Goal: Information Seeking & Learning: Find specific fact

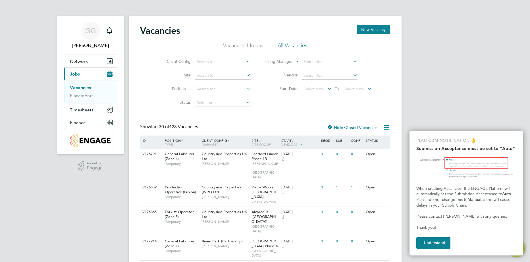
click at [433, 239] on button "I Understand" at bounding box center [433, 242] width 34 height 11
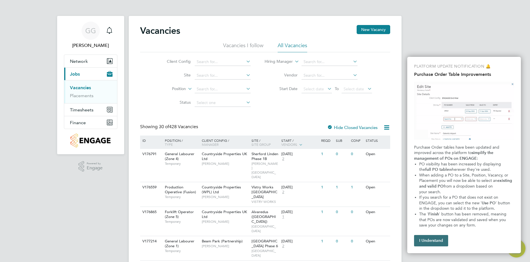
click at [429, 241] on button "I Understand" at bounding box center [431, 240] width 34 height 11
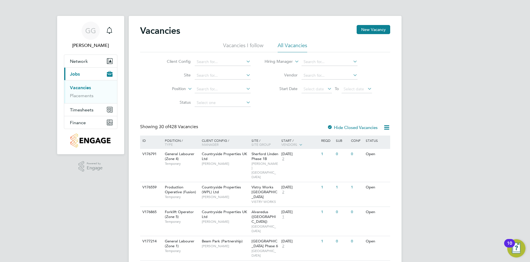
click at [76, 123] on span "Finance" at bounding box center [78, 122] width 16 height 5
click at [99, 119] on li "Invoices & Credit Notes" at bounding box center [91, 116] width 43 height 11
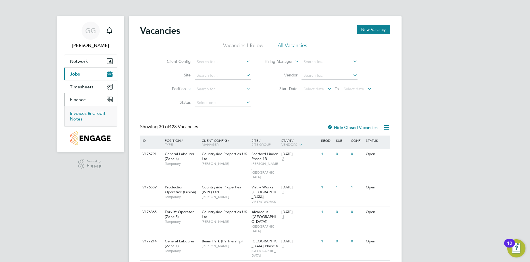
click at [81, 115] on link "Invoices & Credit Notes" at bounding box center [88, 116] width 36 height 11
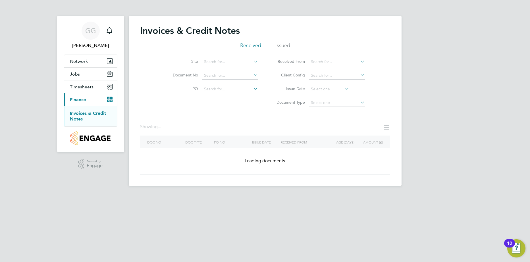
click at [227, 125] on div "Showing ..." at bounding box center [265, 130] width 250 height 12
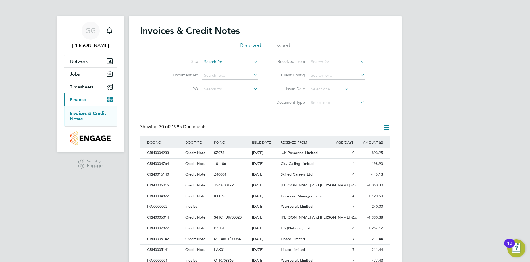
click at [244, 61] on input at bounding box center [230, 62] width 56 height 8
click at [232, 68] on li "Portu gal Road - Woking" at bounding box center [230, 70] width 57 height 8
type input "[GEOGRAPHIC_DATA] - Woking"
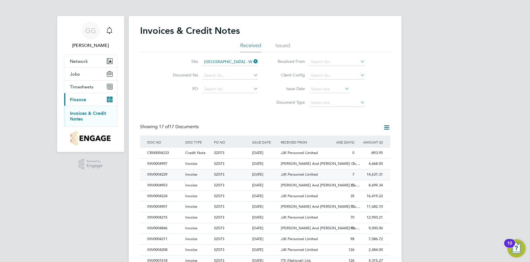
click at [366, 175] on div "14,637.31 Unpaid" at bounding box center [370, 174] width 29 height 11
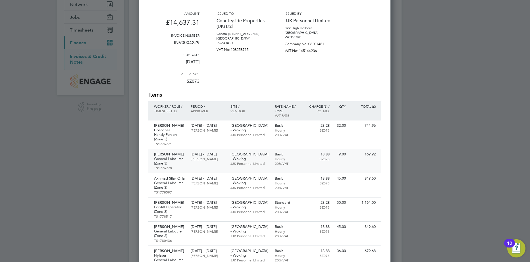
click at [181, 157] on p "General Labourer (Zone 3)" at bounding box center [169, 161] width 31 height 9
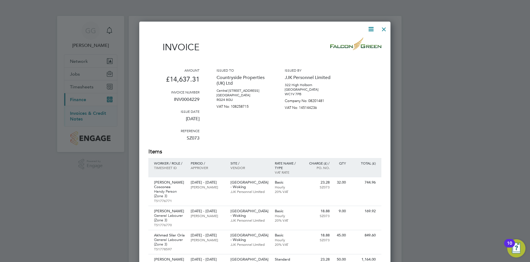
click at [384, 28] on div at bounding box center [384, 28] width 10 height 10
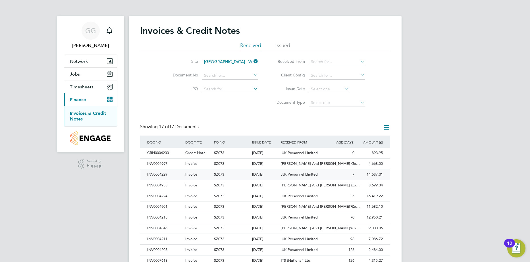
click at [374, 179] on div "14,637.31 Unpaid" at bounding box center [370, 174] width 29 height 11
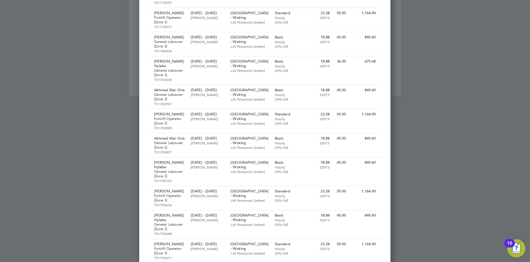
scroll to position [372, 0]
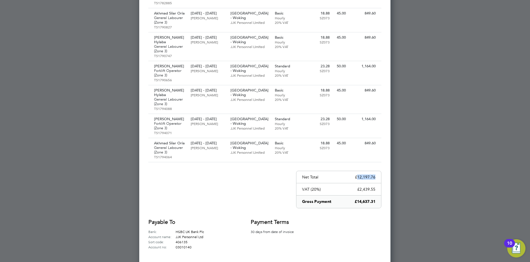
drag, startPoint x: 358, startPoint y: 156, endPoint x: 375, endPoint y: 157, distance: 17.4
click at [375, 175] on p "£12,197.76" at bounding box center [365, 177] width 20 height 5
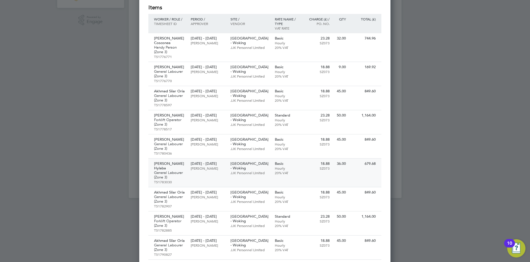
scroll to position [0, 0]
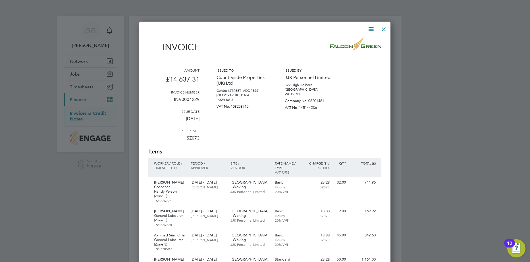
click at [372, 31] on icon at bounding box center [371, 29] width 7 height 7
click at [360, 45] on li "Download Invoice" at bounding box center [353, 43] width 39 height 8
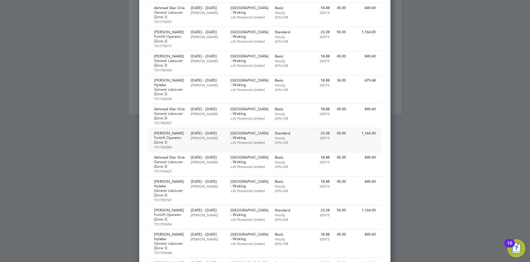
scroll to position [372, 0]
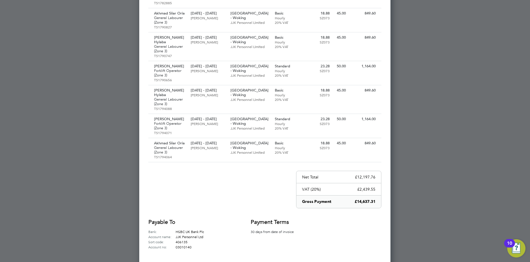
click at [376, 171] on div "Net Total £12,197.76" at bounding box center [338, 177] width 85 height 12
drag, startPoint x: 358, startPoint y: 158, endPoint x: 375, endPoint y: 158, distance: 17.3
click at [375, 175] on p "£12,197.76" at bounding box center [365, 177] width 20 height 5
copy p "12,197.76"
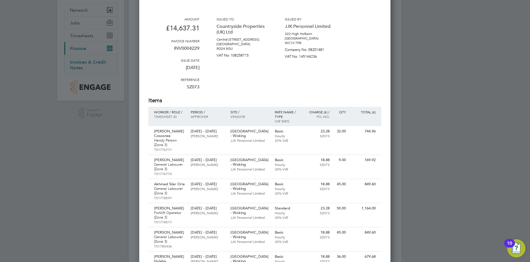
scroll to position [0, 0]
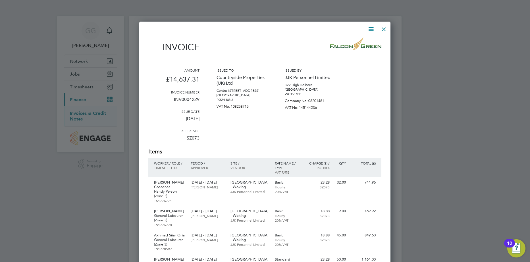
drag, startPoint x: 172, startPoint y: 98, endPoint x: 175, endPoint y: 100, distance: 3.4
click at [172, 98] on p "INV0004229" at bounding box center [173, 101] width 51 height 15
drag, startPoint x: 174, startPoint y: 100, endPoint x: 200, endPoint y: 100, distance: 25.3
click at [200, 100] on div "Amount £14,637.31 Invoice number INV0004229 Issue date [DATE] Reference SZ073 I…" at bounding box center [264, 108] width 233 height 80
copy p "INV0004229"
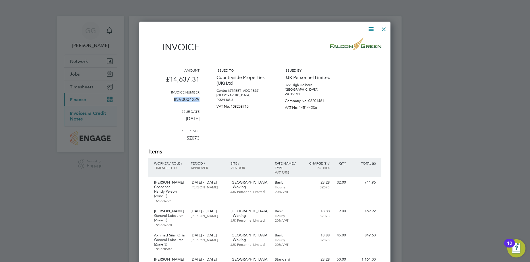
click at [381, 28] on div at bounding box center [384, 28] width 10 height 10
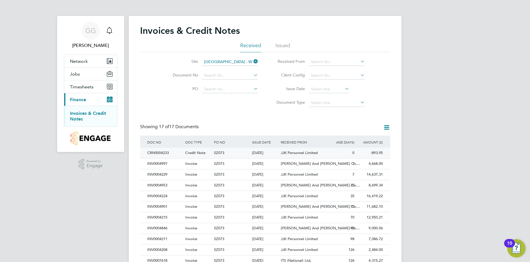
click at [356, 152] on div "CRN0004233 Credit Note SZ073 11 Aug 2025 Countryside Properties (UK) Ltd JJK Pe…" at bounding box center [265, 153] width 250 height 11
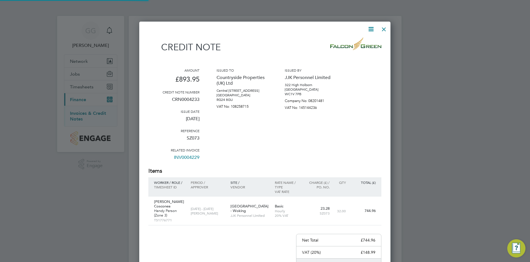
scroll to position [318, 252]
drag, startPoint x: 173, startPoint y: 98, endPoint x: 201, endPoint y: 99, distance: 28.2
click at [201, 99] on div "Amount £893.95 Credit note number CRN0004233 Issue date [DATE] Reference SZ073 …" at bounding box center [264, 117] width 233 height 99
copy p "CRN0004233"
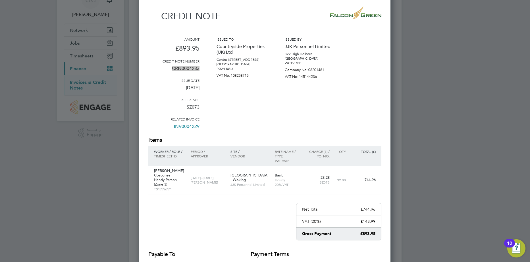
scroll to position [89, 0]
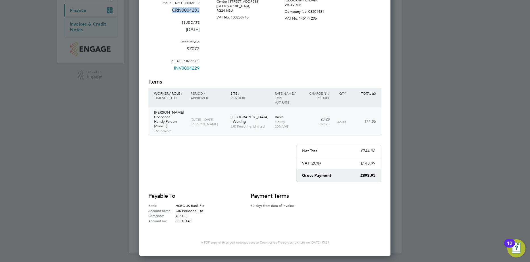
drag, startPoint x: 154, startPoint y: 110, endPoint x: 184, endPoint y: 111, distance: 30.1
click at [184, 111] on div "Gavril Cosconea Handy Person (Zone 3) TS1776771" at bounding box center [168, 121] width 40 height 28
drag, startPoint x: 162, startPoint y: 112, endPoint x: 172, endPoint y: 130, distance: 20.9
click at [175, 134] on div "Credit note Amount £893.95 Credit note number CRN0004233 Issue date 11 Aug 2025…" at bounding box center [264, 85] width 233 height 275
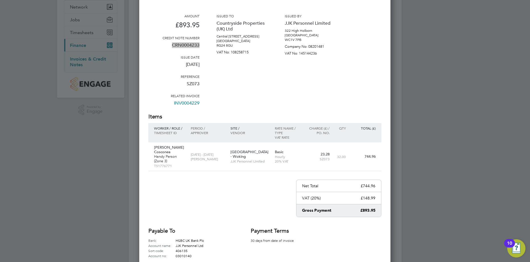
scroll to position [0, 0]
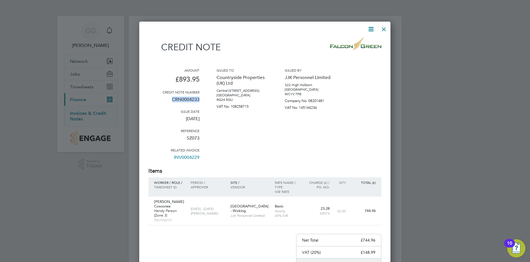
drag, startPoint x: 368, startPoint y: 28, endPoint x: 368, endPoint y: 42, distance: 14.2
click at [368, 28] on icon at bounding box center [371, 29] width 7 height 7
click at [339, 43] on li "Download Credit Note" at bounding box center [349, 43] width 48 height 8
click at [386, 28] on div at bounding box center [384, 28] width 10 height 10
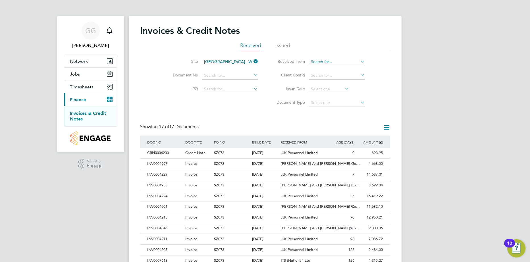
click at [325, 64] on input at bounding box center [337, 62] width 56 height 8
drag, startPoint x: 366, startPoint y: 58, endPoint x: 358, endPoint y: 60, distance: 7.8
click at [366, 58] on li "Received From" at bounding box center [318, 62] width 107 height 14
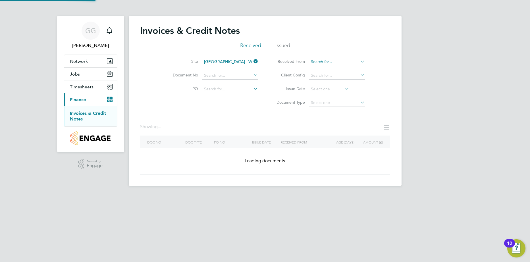
click at [358, 60] on input at bounding box center [337, 62] width 56 height 8
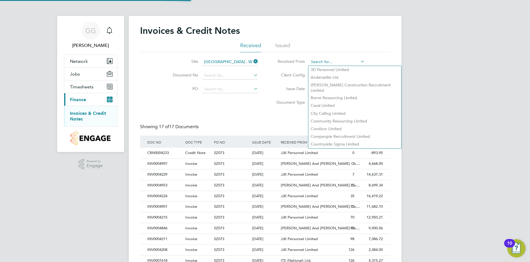
scroll to position [11, 39]
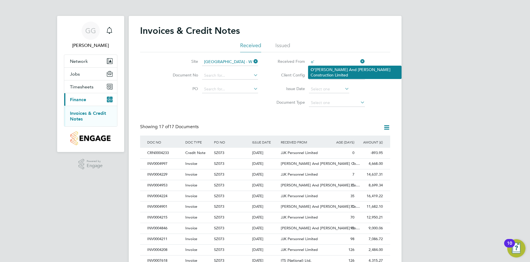
click at [361, 67] on li "O' Neill And Brennan Construction Limited" at bounding box center [354, 72] width 93 height 13
type input "[PERSON_NAME] And [PERSON_NAME] Construction Limited"
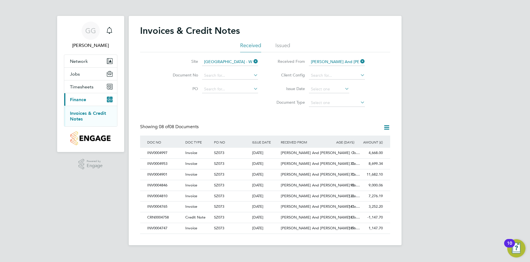
click at [485, 120] on div "GG Georgina Godo Notifications Applications: Network Team Members Sites Workers…" at bounding box center [265, 127] width 530 height 254
click at [316, 206] on span "[PERSON_NAME] And [PERSON_NAME] Co…" at bounding box center [320, 206] width 79 height 5
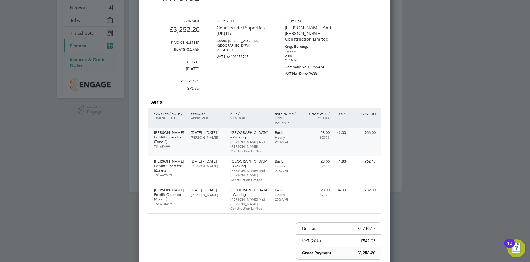
scroll to position [57, 0]
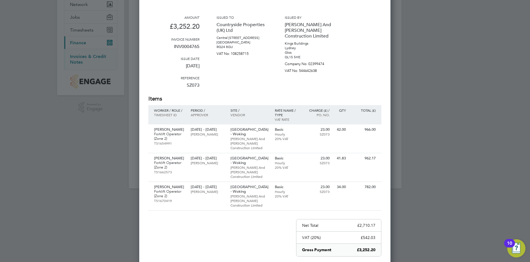
click at [422, 118] on div at bounding box center [265, 131] width 530 height 262
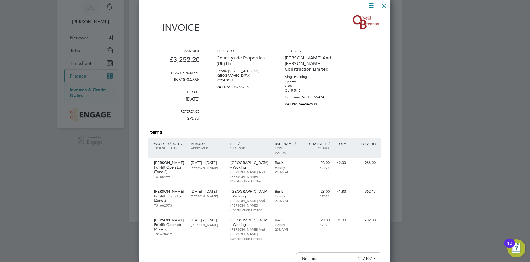
scroll to position [0, 0]
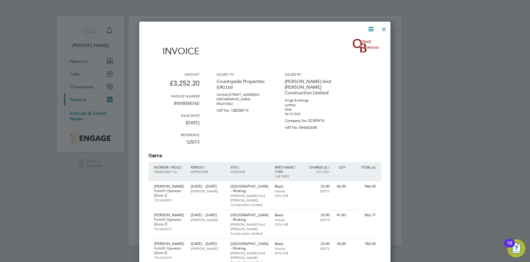
click at [387, 31] on div at bounding box center [384, 28] width 10 height 10
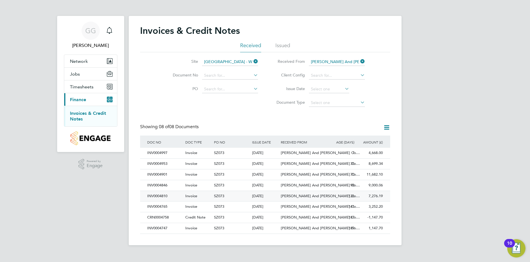
click at [367, 197] on div "7,276.19 Unpaid" at bounding box center [370, 196] width 29 height 11
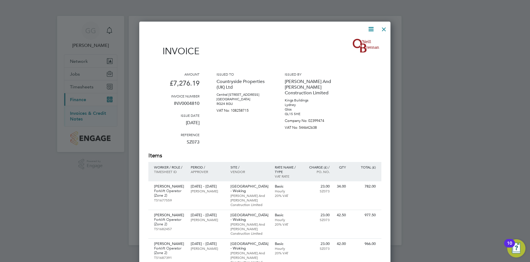
click at [382, 28] on div at bounding box center [384, 28] width 10 height 10
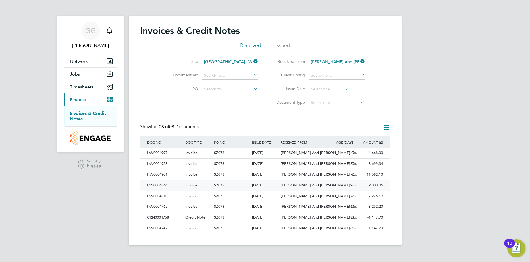
click at [263, 183] on div "[DATE]" at bounding box center [265, 185] width 29 height 11
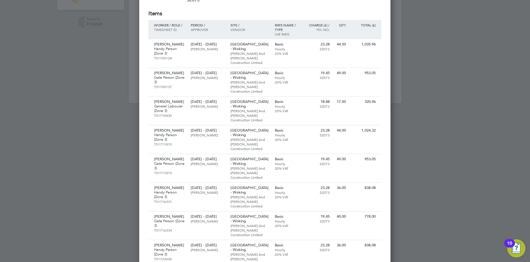
scroll to position [255, 0]
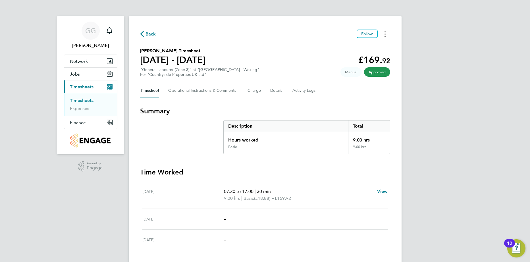
click at [386, 35] on button "Timesheets Menu" at bounding box center [385, 34] width 10 height 9
click at [388, 33] on button "Timesheets Menu" at bounding box center [385, 34] width 10 height 9
click at [421, 47] on div "GG Georgina Godo Notifications Applications: Network Team Members Sites Workers…" at bounding box center [265, 150] width 530 height 300
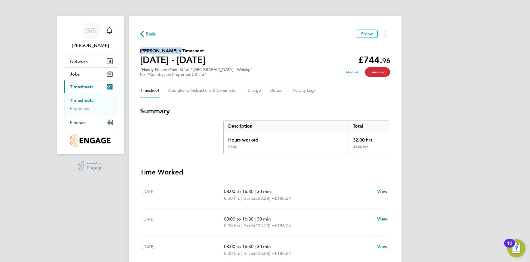
drag, startPoint x: 141, startPoint y: 51, endPoint x: 175, endPoint y: 53, distance: 33.9
click at [175, 53] on h2 "Gavril Cosconea's Timesheet" at bounding box center [172, 50] width 65 height 7
copy h2 "Gavril Cosconea"
click at [80, 119] on button "Finance" at bounding box center [90, 122] width 53 height 13
click at [84, 115] on link "Invoices & Credit Notes" at bounding box center [88, 116] width 36 height 11
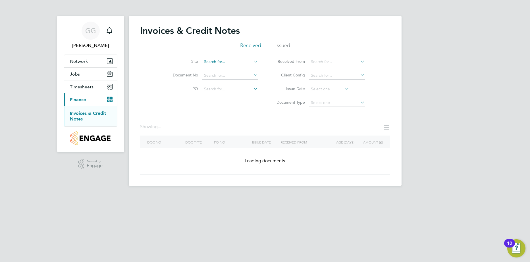
click at [225, 59] on input at bounding box center [230, 62] width 56 height 8
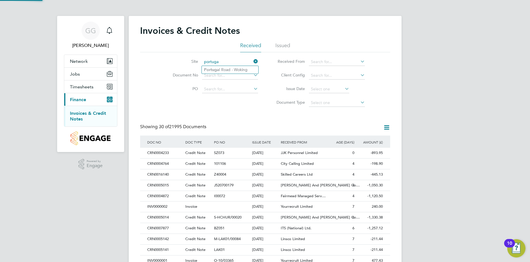
click at [225, 68] on li "[GEOGRAPHIC_DATA] - Woking" at bounding box center [230, 70] width 57 height 8
type input "[GEOGRAPHIC_DATA] - Woking"
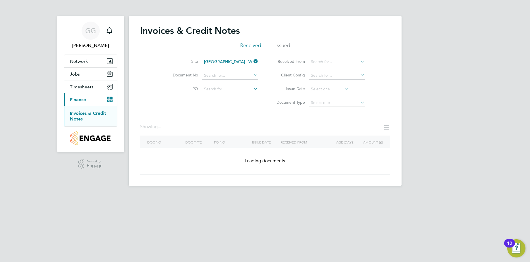
click at [332, 58] on li "Received From" at bounding box center [318, 62] width 107 height 14
drag, startPoint x: 358, startPoint y: 61, endPoint x: 369, endPoint y: 61, distance: 10.8
click at [358, 62] on input at bounding box center [337, 62] width 56 height 8
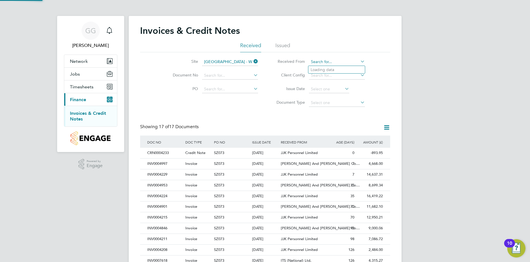
click at [359, 61] on input at bounding box center [337, 62] width 56 height 8
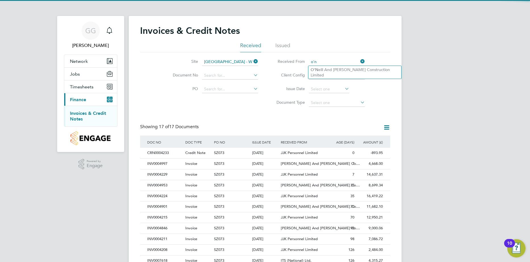
type input "o'n"
click at [357, 73] on ul "O'N eill And [PERSON_NAME] Construction Limited" at bounding box center [354, 72] width 93 height 13
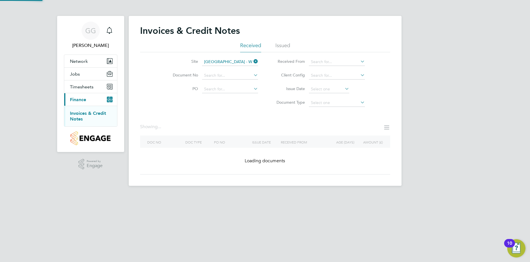
click at [354, 69] on li "Client Config" at bounding box center [318, 76] width 107 height 14
click at [352, 63] on input at bounding box center [337, 62] width 56 height 8
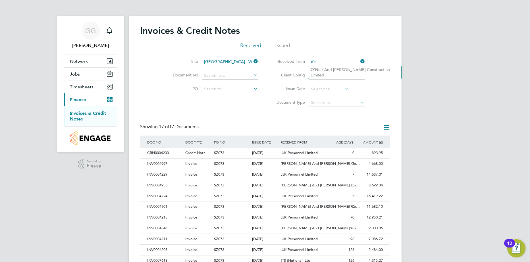
drag, startPoint x: 353, startPoint y: 68, endPoint x: 378, endPoint y: 81, distance: 28.2
click at [354, 69] on li "O'N eill And [PERSON_NAME] Construction Limited" at bounding box center [354, 72] width 93 height 13
type input "[PERSON_NAME] And [PERSON_NAME] Construction Limited"
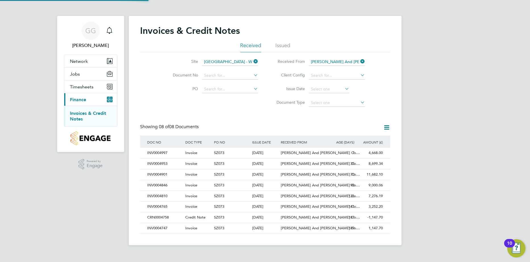
click at [378, 83] on div "Site [GEOGRAPHIC_DATA] - Woking Document No PO Status Paid Date Issued To Recei…" at bounding box center [265, 80] width 250 height 57
click at [396, 196] on div "Invoices & Credit Notes Received Issued Site [GEOGRAPHIC_DATA] Road - Woking Do…" at bounding box center [265, 130] width 273 height 229
drag, startPoint x: 396, startPoint y: 196, endPoint x: 201, endPoint y: 192, distance: 195.3
click at [198, 192] on div "Invoices & Credit Notes Received Issued Site [GEOGRAPHIC_DATA] Road - Woking Do…" at bounding box center [265, 130] width 273 height 229
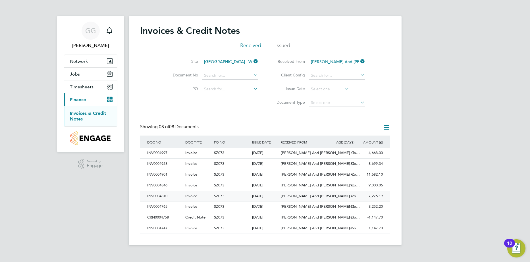
drag, startPoint x: 169, startPoint y: 196, endPoint x: 146, endPoint y: 198, distance: 22.8
click at [147, 198] on div "INV0004810" at bounding box center [165, 196] width 38 height 11
click at [151, 196] on div "INV0004810" at bounding box center [165, 196] width 38 height 11
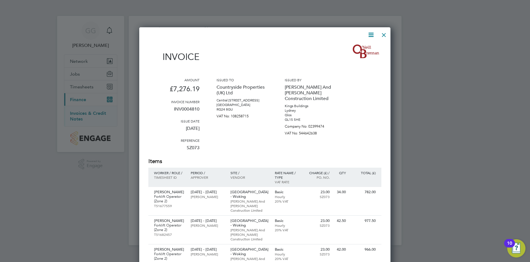
click at [174, 108] on p "INV0004810" at bounding box center [173, 111] width 51 height 15
drag, startPoint x: 174, startPoint y: 109, endPoint x: 204, endPoint y: 113, distance: 29.8
click at [204, 113] on div "Amount £7,276.19 Invoice number INV0004810 Issue date [DATE] Reference SZ073 Is…" at bounding box center [264, 118] width 233 height 80
copy p "INV0004810"
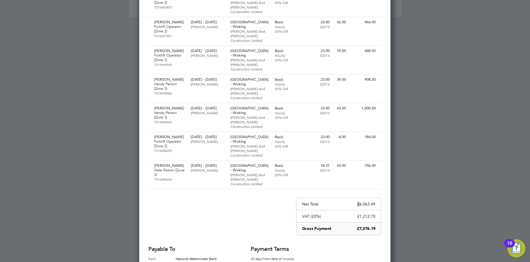
drag, startPoint x: 360, startPoint y: 166, endPoint x: 376, endPoint y: 167, distance: 16.2
click at [376, 198] on div "Net Total £6,063.49" at bounding box center [338, 204] width 85 height 12
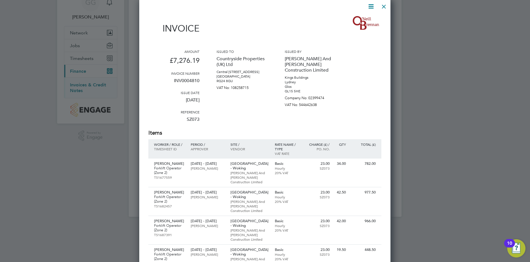
click at [286, 63] on p "[PERSON_NAME] And [PERSON_NAME] Construction Limited" at bounding box center [310, 65] width 51 height 22
click at [215, 117] on div "Amount £7,276.19 Invoice number INV0004810 Issue date [DATE] Reference SZ073 Is…" at bounding box center [264, 89] width 233 height 80
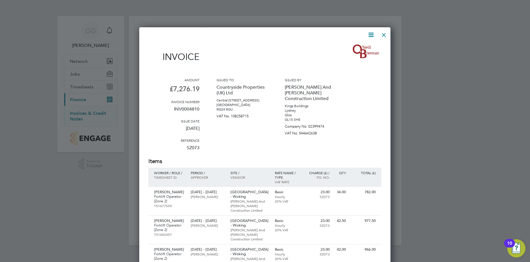
click at [382, 35] on div at bounding box center [384, 33] width 10 height 10
click at [385, 36] on div at bounding box center [384, 33] width 10 height 10
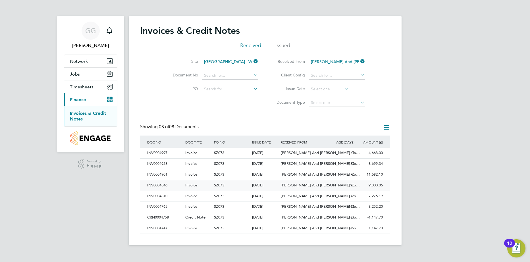
click at [169, 184] on div "INV0004846" at bounding box center [165, 185] width 38 height 11
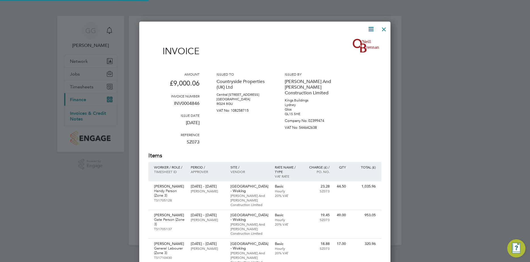
scroll to position [496, 252]
drag, startPoint x: 174, startPoint y: 103, endPoint x: 203, endPoint y: 106, distance: 29.4
click at [203, 106] on div "Amount £9,000.06 Invoice number INV0004846 Issue date [DATE] Reference SZ073 Is…" at bounding box center [264, 112] width 233 height 80
copy p "INV0004846"
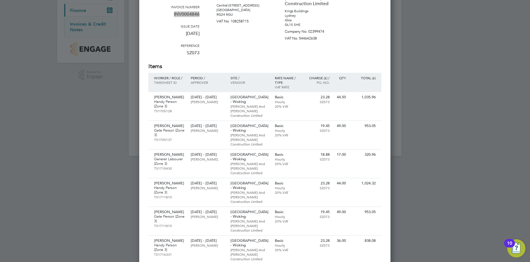
scroll to position [0, 0]
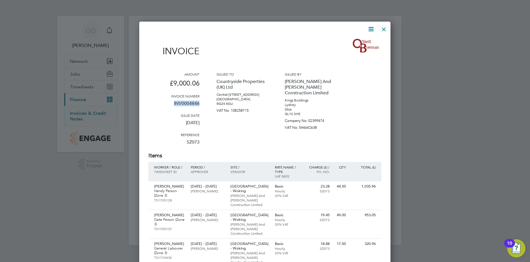
click at [385, 29] on div at bounding box center [384, 28] width 10 height 10
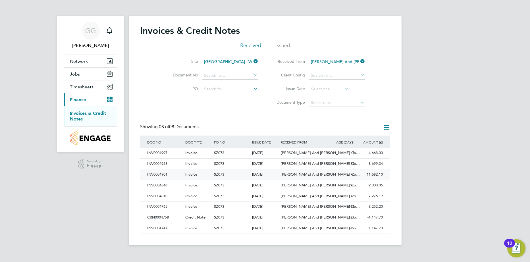
click at [162, 176] on div "INV0004901" at bounding box center [165, 174] width 38 height 11
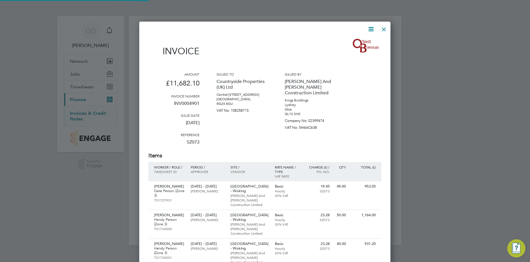
scroll to position [520, 252]
drag, startPoint x: 174, startPoint y: 103, endPoint x: 200, endPoint y: 104, distance: 25.9
click at [200, 104] on div "Amount £11,682.10 Invoice number INV0004901 Issue date [DATE] Reference SZ073 I…" at bounding box center [264, 112] width 233 height 80
copy p "INV0004901"
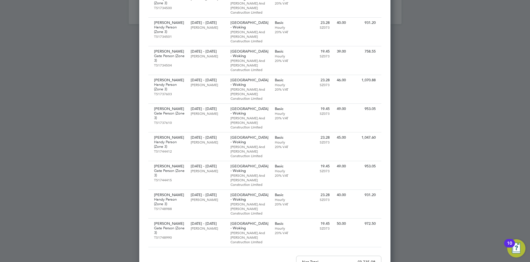
scroll to position [256, 0]
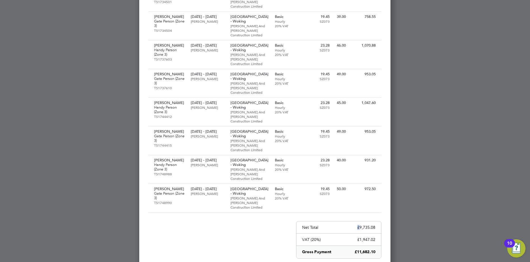
drag, startPoint x: 360, startPoint y: 181, endPoint x: 376, endPoint y: 182, distance: 16.0
click at [376, 221] on div "Net Total £9,735.08" at bounding box center [338, 227] width 85 height 12
drag, startPoint x: 376, startPoint y: 181, endPoint x: 361, endPoint y: 181, distance: 14.5
click at [361, 221] on div "Net Total £9,735.08" at bounding box center [338, 227] width 85 height 12
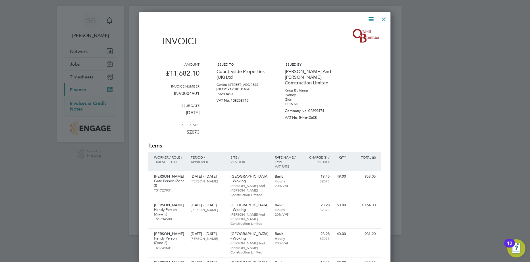
scroll to position [0, 0]
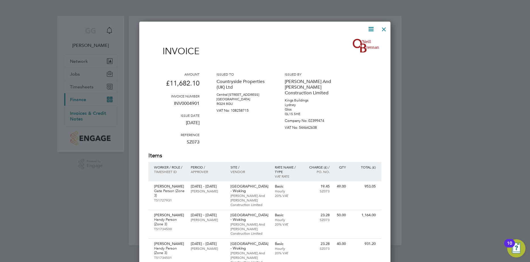
drag, startPoint x: 383, startPoint y: 32, endPoint x: 353, endPoint y: 92, distance: 67.6
click at [383, 32] on div at bounding box center [384, 28] width 10 height 10
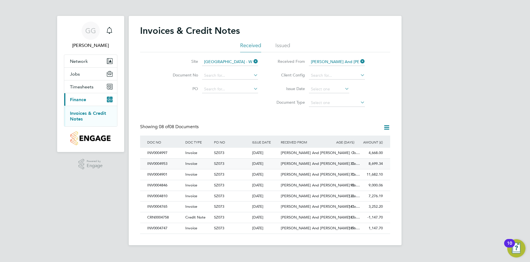
click at [159, 165] on div "INV0004953" at bounding box center [165, 164] width 38 height 11
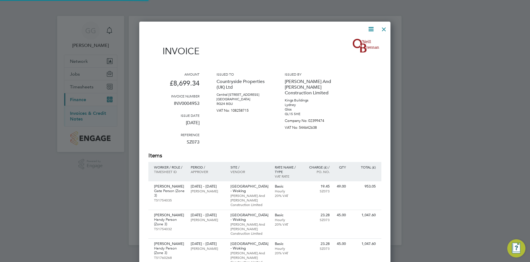
scroll to position [447, 252]
drag, startPoint x: 173, startPoint y: 103, endPoint x: 199, endPoint y: 105, distance: 26.2
click at [199, 105] on p "INV0004953" at bounding box center [173, 105] width 51 height 15
copy p "INV0004953"
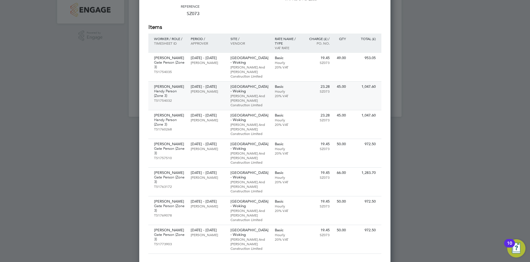
scroll to position [142, 0]
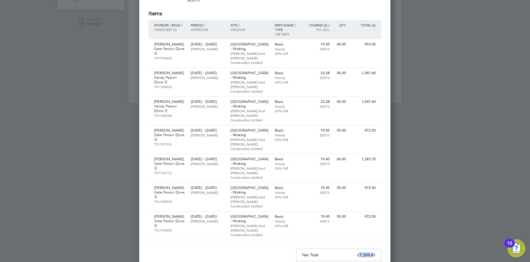
drag, startPoint x: 361, startPoint y: 221, endPoint x: 374, endPoint y: 222, distance: 12.8
click at [374, 252] on p "£7,249.45" at bounding box center [366, 254] width 18 height 5
click at [376, 249] on div "Net Total £7,249.45" at bounding box center [338, 255] width 85 height 12
drag, startPoint x: 360, startPoint y: 223, endPoint x: 375, endPoint y: 220, distance: 15.0
click at [375, 252] on p "£7,249.45" at bounding box center [366, 254] width 18 height 5
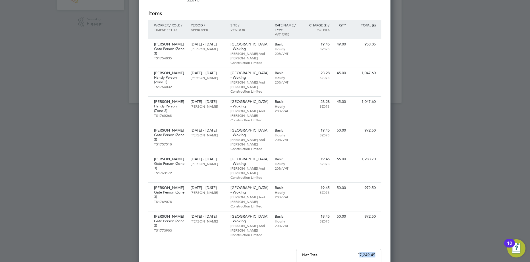
copy p "7,249.45"
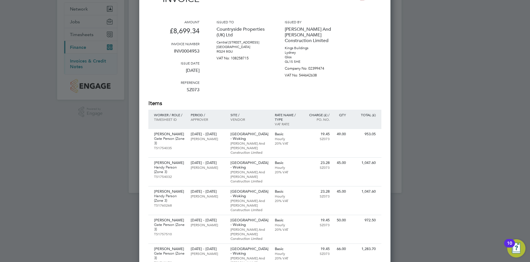
scroll to position [0, 0]
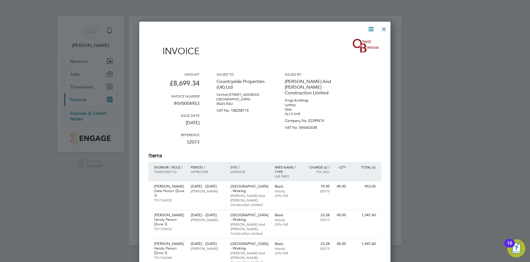
click at [384, 31] on div at bounding box center [384, 28] width 10 height 10
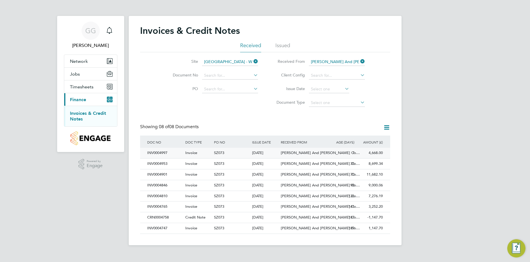
click at [164, 151] on div "INV0004997" at bounding box center [165, 153] width 38 height 11
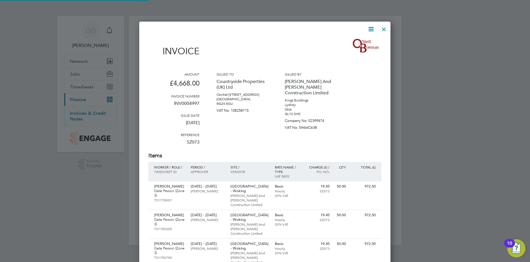
scroll to position [375, 252]
drag, startPoint x: 175, startPoint y: 103, endPoint x: 202, endPoint y: 103, distance: 27.9
click at [202, 102] on div "Amount £4,668.00 Invoice number INV0004997 Issue date [DATE] Reference SZ073 Is…" at bounding box center [264, 112] width 233 height 80
copy p "INV0004997"
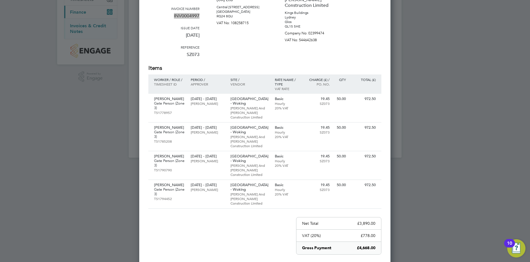
scroll to position [134, 0]
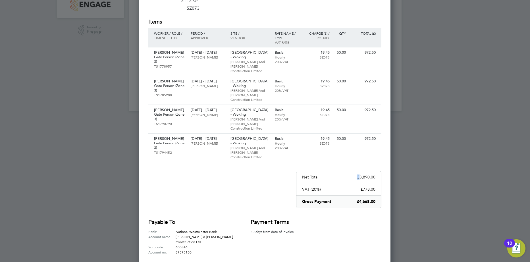
drag, startPoint x: 364, startPoint y: 157, endPoint x: 379, endPoint y: 158, distance: 15.1
click at [379, 171] on div "Net Total £3,890.00" at bounding box center [338, 177] width 85 height 12
drag, startPoint x: 438, startPoint y: 197, endPoint x: 414, endPoint y: 201, distance: 24.3
click at [434, 196] on div at bounding box center [265, 131] width 530 height 262
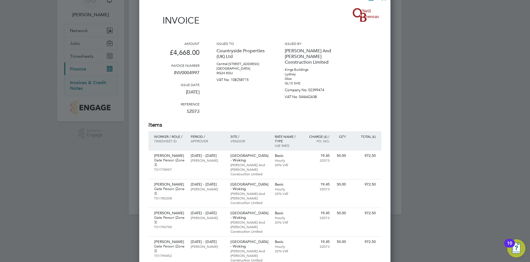
scroll to position [0, 0]
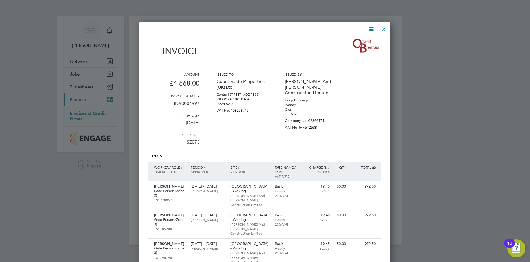
click at [382, 30] on div at bounding box center [384, 28] width 10 height 10
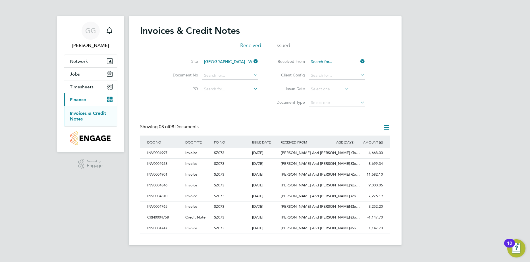
click at [332, 62] on input at bounding box center [337, 62] width 56 height 8
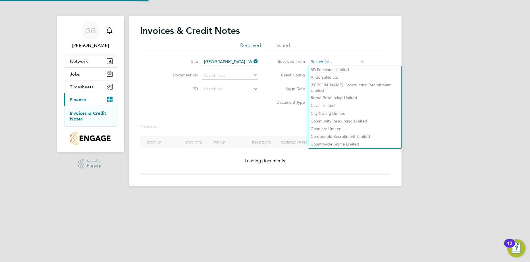
click at [341, 60] on input at bounding box center [337, 62] width 56 height 8
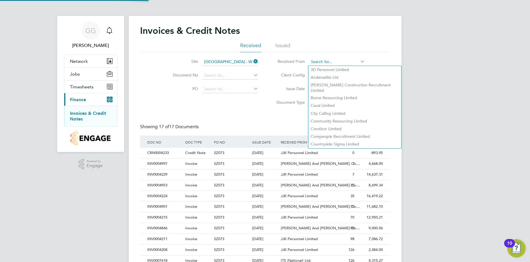
scroll to position [11, 39]
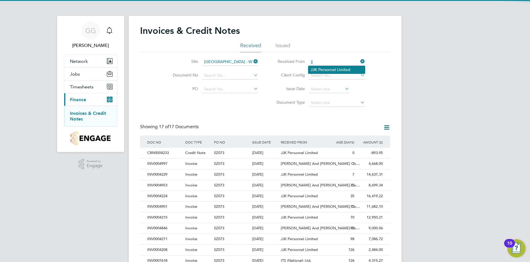
click at [329, 70] on li "JJ K Personnel Limited" at bounding box center [336, 70] width 57 height 8
type input "JJK Personnel Limited"
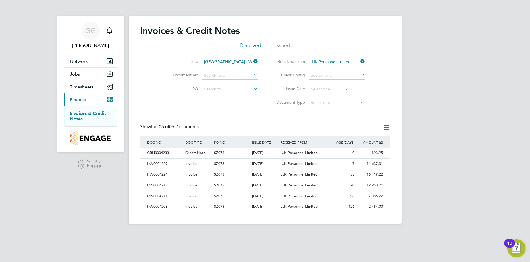
click at [389, 73] on div "Site [GEOGRAPHIC_DATA] - Woking Document No PO Status Paid Date Issued To Recei…" at bounding box center [265, 80] width 250 height 57
drag, startPoint x: 367, startPoint y: 163, endPoint x: 385, endPoint y: 165, distance: 18.6
click at [385, 165] on div "INV0004229 Invoice SZ073 [DATE] Countryside Properties ([GEOGRAPHIC_DATA]) Ltd …" at bounding box center [265, 163] width 250 height 11
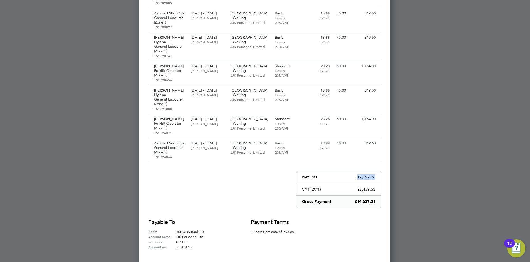
drag, startPoint x: 358, startPoint y: 156, endPoint x: 375, endPoint y: 158, distance: 16.5
click at [375, 175] on p "£12,197.76" at bounding box center [365, 177] width 20 height 5
copy p "12,197.76"
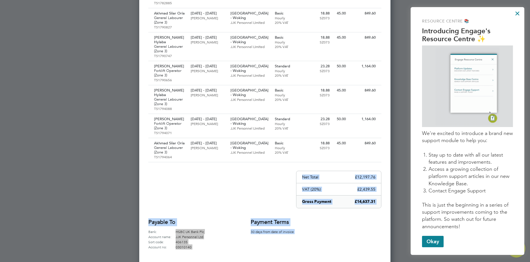
click at [348, 218] on div "Payable to Bank: HSBC UK Bank Plc Account name: JJK Personnel Ltd Sort code: 40…" at bounding box center [264, 233] width 233 height 31
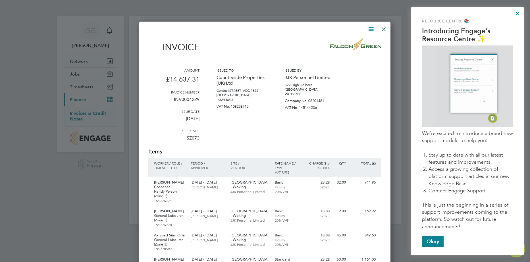
click at [174, 99] on p "INV0004229" at bounding box center [173, 101] width 51 height 15
drag, startPoint x: 174, startPoint y: 99, endPoint x: 202, endPoint y: 100, distance: 27.9
click at [202, 100] on div "Amount £14,637.31 Invoice number INV0004229 Issue date [DATE] Reference SZ073 I…" at bounding box center [264, 108] width 233 height 80
copy p "INV0004229"
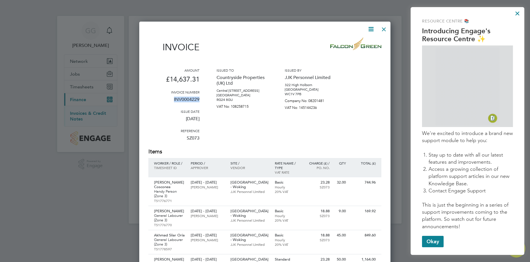
click at [384, 29] on div at bounding box center [384, 28] width 10 height 10
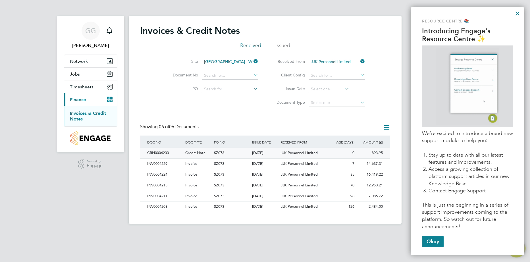
click at [198, 152] on span "Credit Note" at bounding box center [195, 152] width 20 height 5
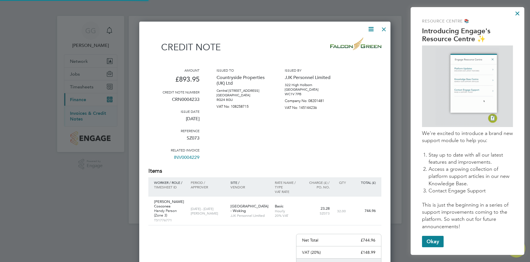
scroll to position [318, 252]
drag, startPoint x: 173, startPoint y: 99, endPoint x: 205, endPoint y: 99, distance: 32.1
click at [205, 99] on div "Amount £893.95 Credit note number CRN0004233 Issue date [DATE] Reference SZ073 …" at bounding box center [264, 117] width 233 height 99
copy p "CRN0004233"
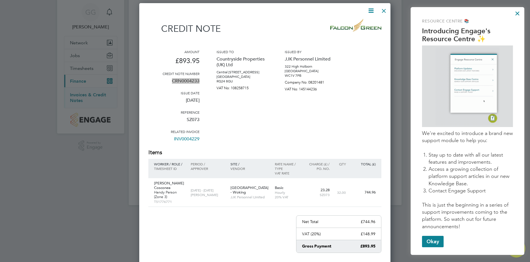
scroll to position [28, 0]
